Goal: Book appointment/travel/reservation

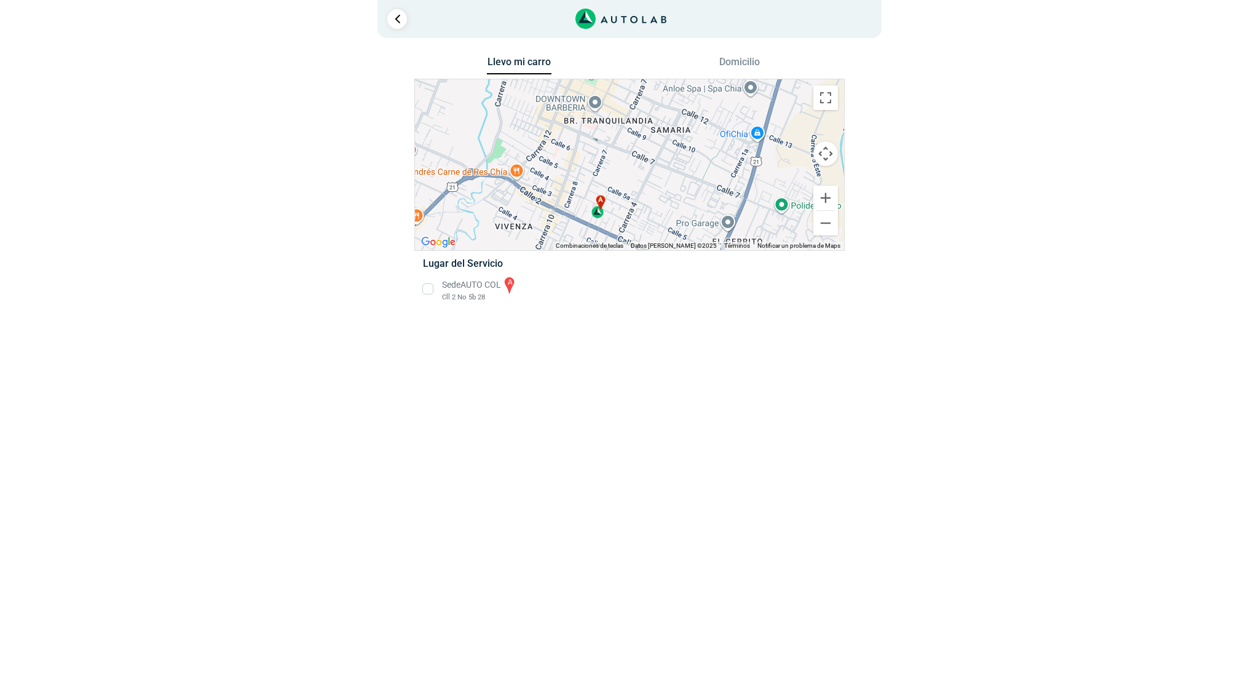
click at [424, 287] on li "Sede AUTO COL a Cll 2 No 5b 28" at bounding box center [629, 289] width 431 height 28
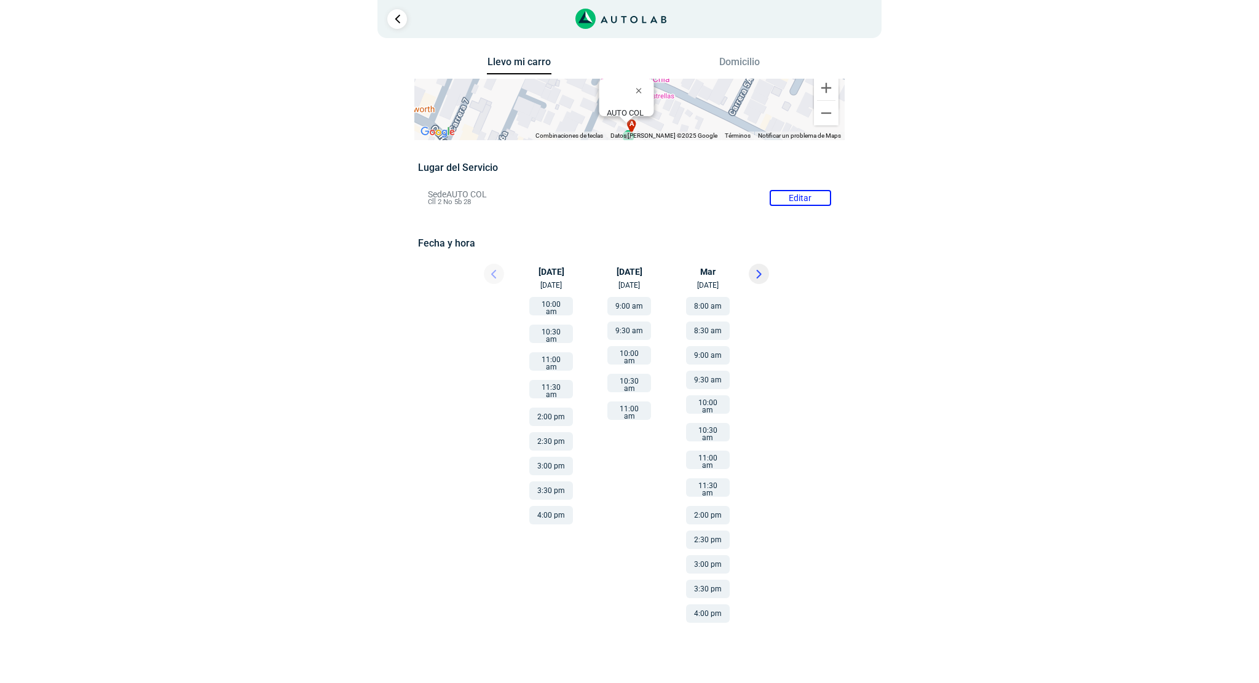
click at [550, 506] on button "4:00 pm" at bounding box center [551, 515] width 44 height 18
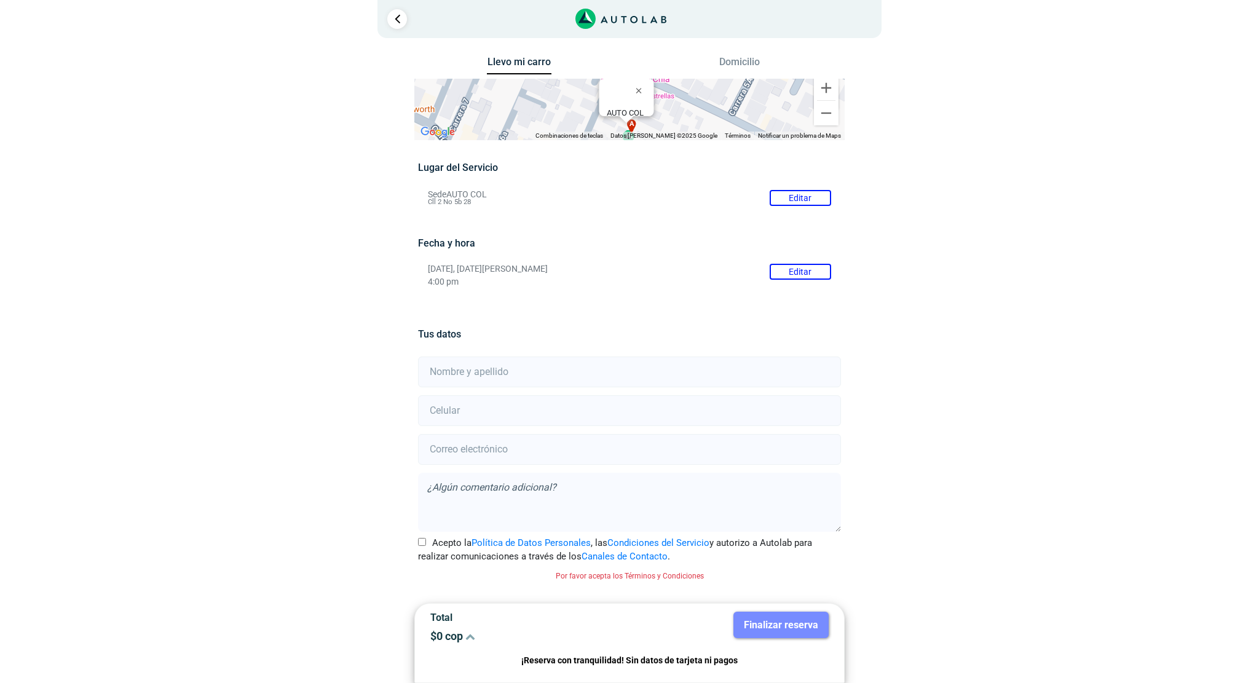
click at [584, 373] on input "text" at bounding box center [629, 372] width 422 height 31
type input "[PERSON_NAME]"
type input "[EMAIL_ADDRESS][DOMAIN_NAME]"
click at [554, 492] on textarea at bounding box center [629, 502] width 422 height 59
click at [565, 415] on input "number" at bounding box center [629, 410] width 422 height 31
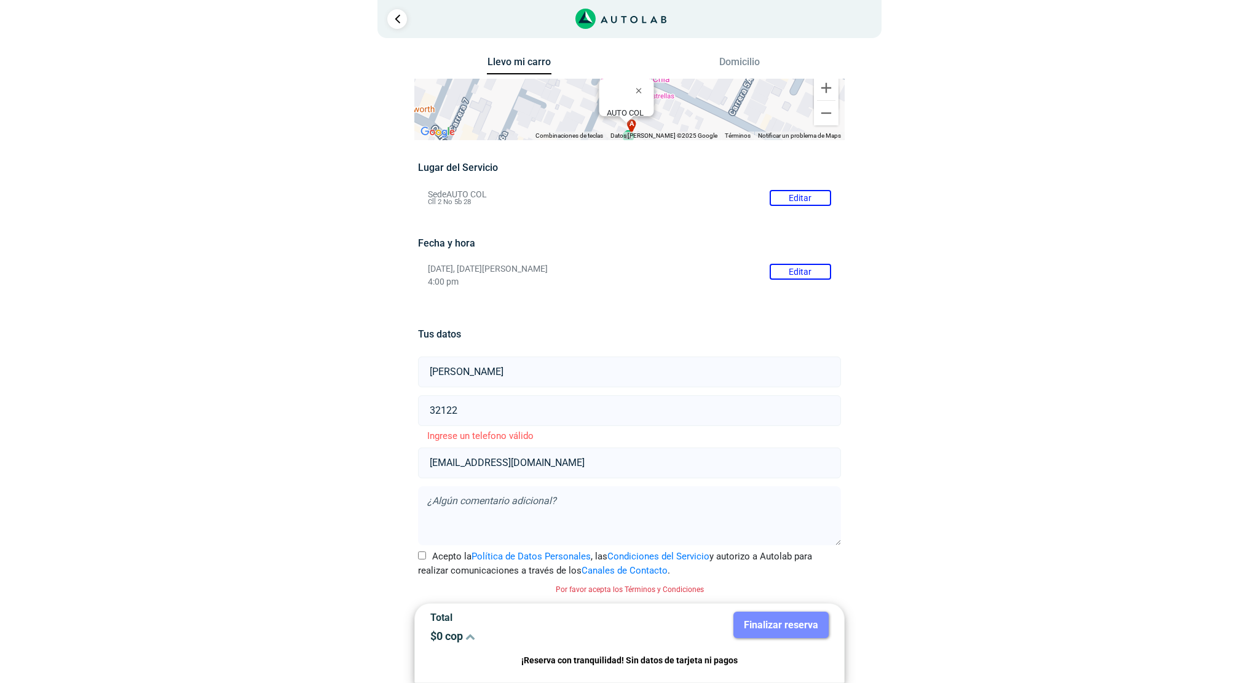
type input "3212232203"
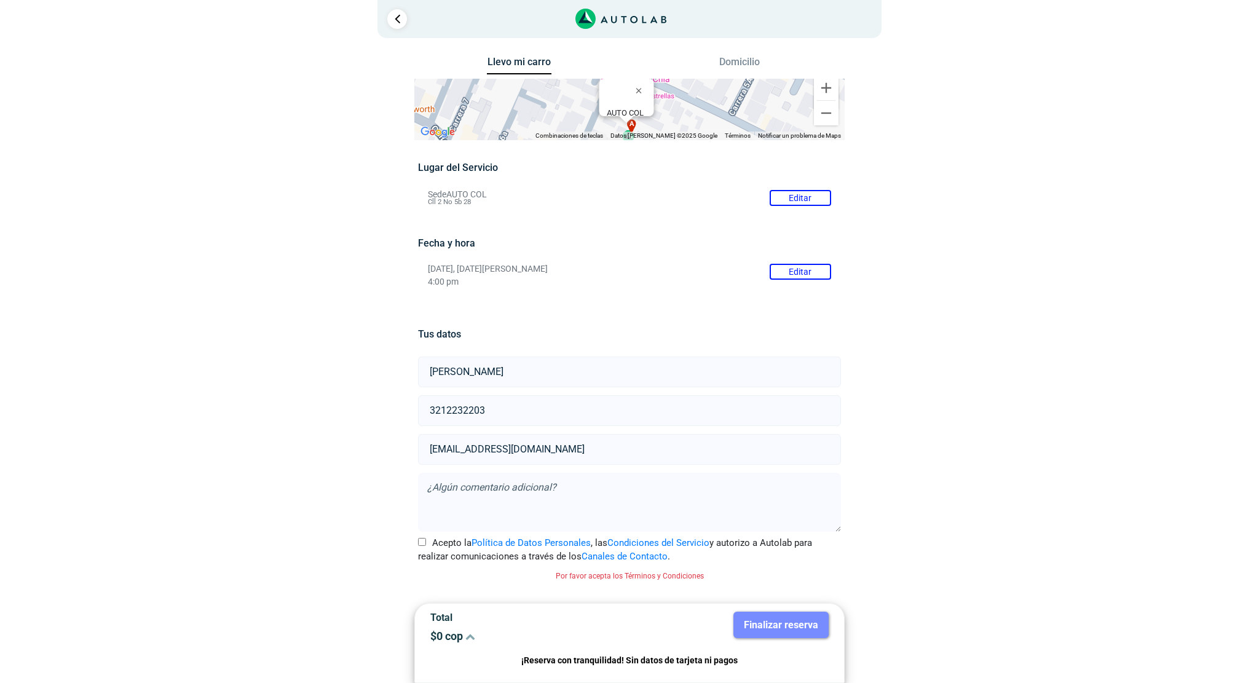
click at [1021, 491] on div "× ¡Reserva tranquilo! Sin datos de tarjeta ni pagos Aquí puedes ver tus servici…" at bounding box center [629, 334] width 1259 height 668
click at [421, 541] on input "Acepto la Política de Datos Personales , las Condiciones del Servicio y autoriz…" at bounding box center [422, 542] width 8 height 8
checkbox input "true"
click at [793, 633] on button "Finalizar reserva" at bounding box center [781, 625] width 95 height 26
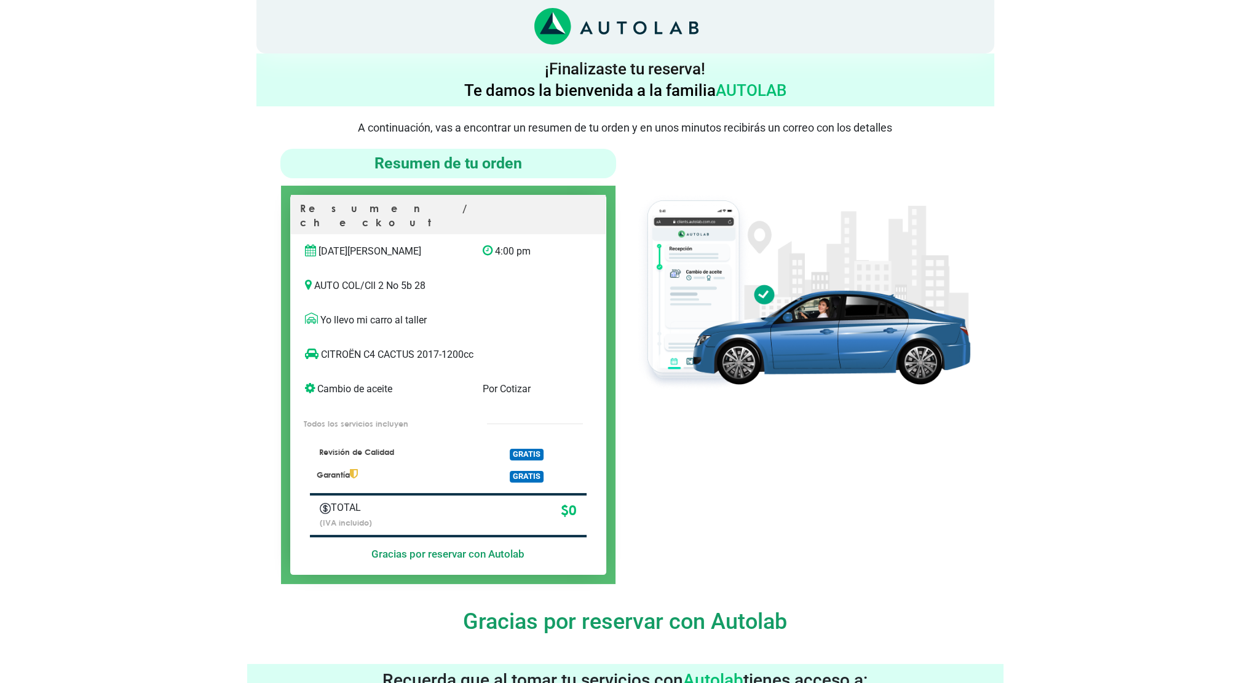
click at [106, 228] on div "× ¡Reserva tranquilo! Sin datos de tarjeta ni pagos Aquí puedes ver tus servici…" at bounding box center [625, 561] width 1250 height 1123
